Goal: Information Seeking & Learning: Learn about a topic

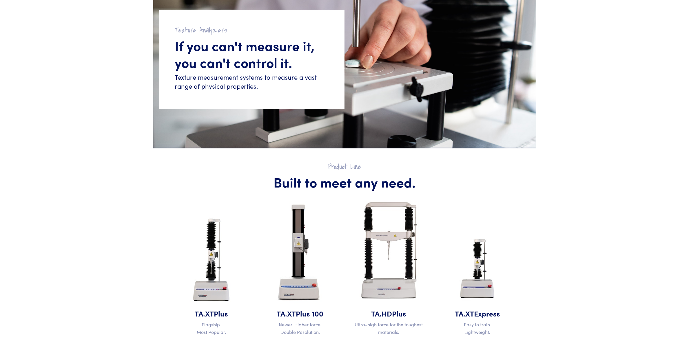
scroll to position [87, 0]
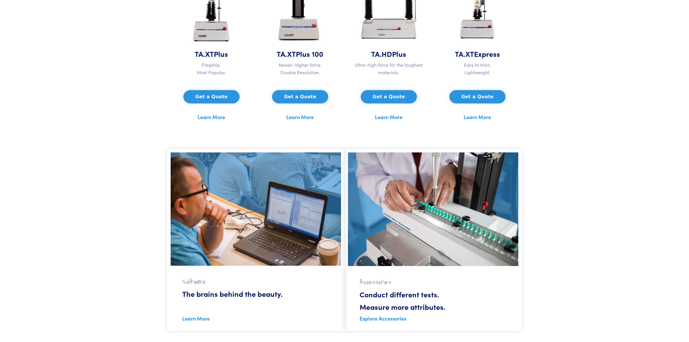
scroll to position [322, 0]
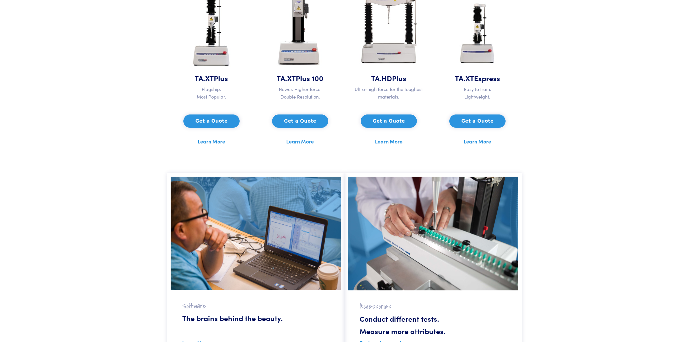
click at [392, 139] on link "Learn More" at bounding box center [389, 141] width 28 height 9
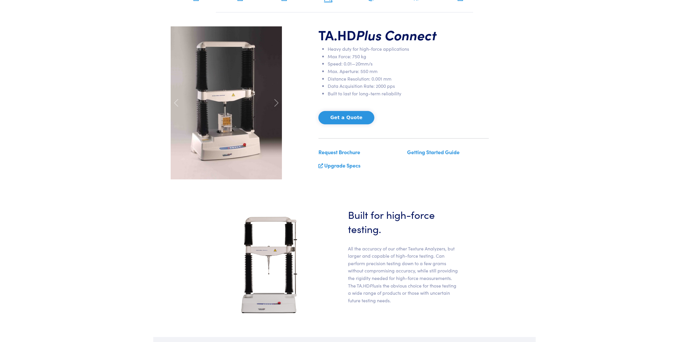
scroll to position [45, 0]
click at [345, 166] on link "Upgrade Specs" at bounding box center [342, 165] width 36 height 7
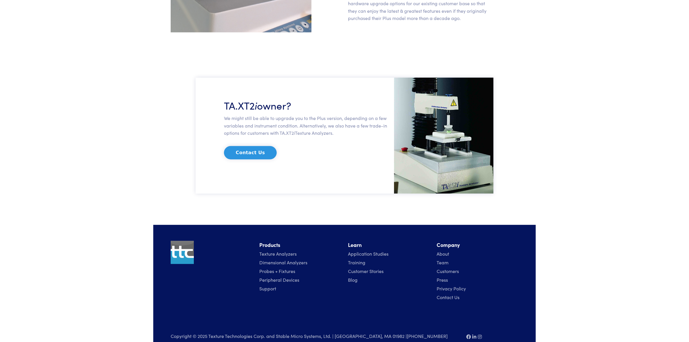
scroll to position [645, 0]
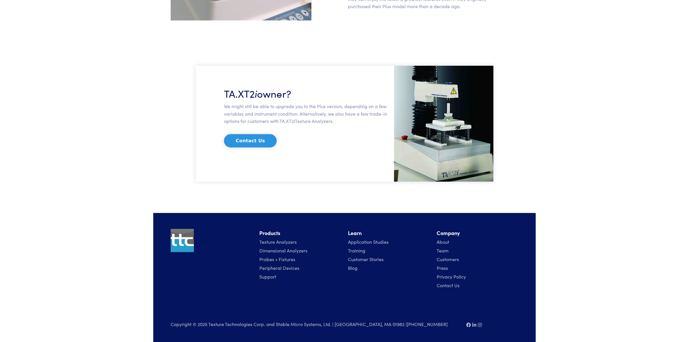
click at [285, 257] on link "Probes + Fixtures" at bounding box center [277, 259] width 36 height 6
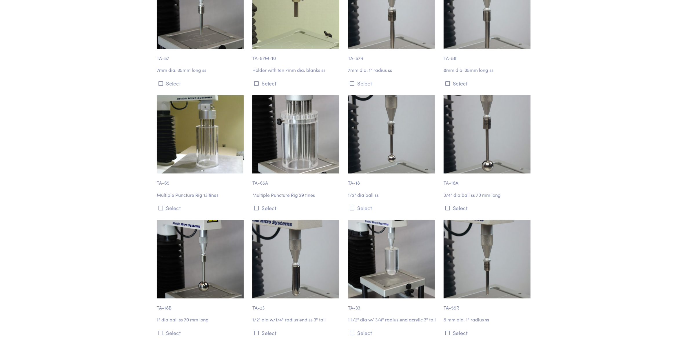
scroll to position [1206, 0]
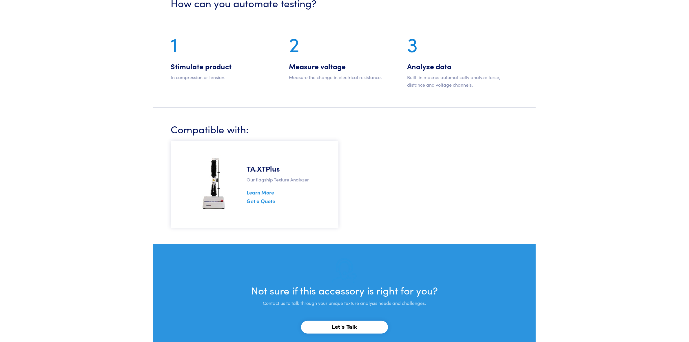
scroll to position [550, 0]
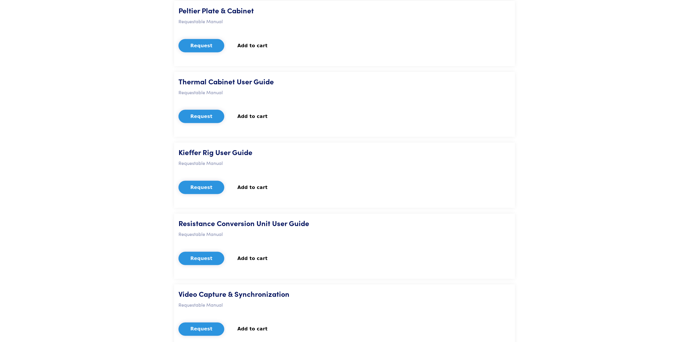
scroll to position [1506, 0]
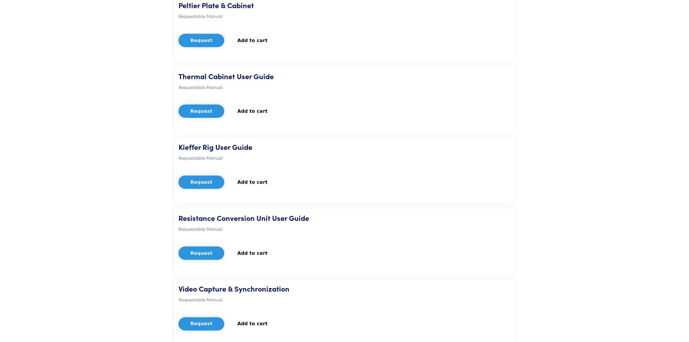
click at [202, 250] on button "Request" at bounding box center [201, 252] width 46 height 13
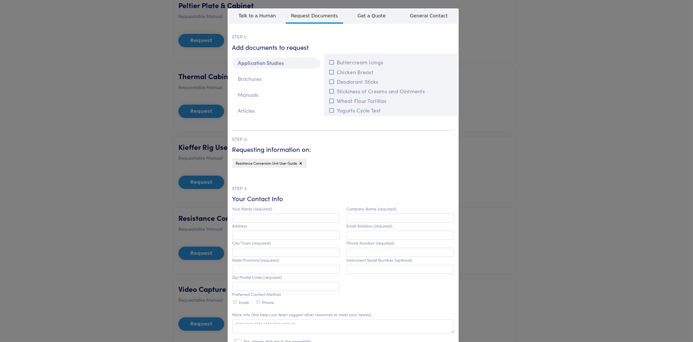
click at [68, 82] on div "**********" at bounding box center [346, 171] width 693 height 342
